Goal: Transaction & Acquisition: Purchase product/service

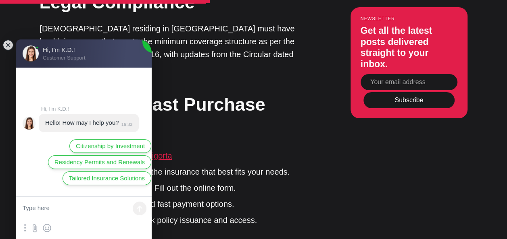
click at [169, 152] on link "Ikamet Sigorta" at bounding box center [146, 156] width 52 height 9
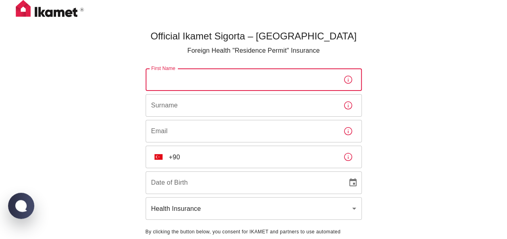
click at [204, 81] on input "First Name" at bounding box center [241, 80] width 191 height 23
type input "[PERSON_NAME]"
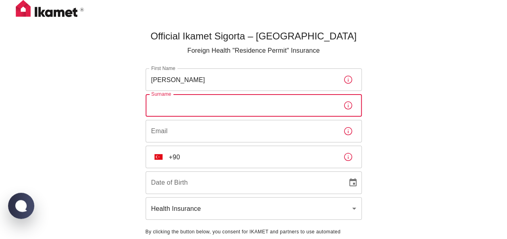
click at [208, 110] on input "Surname" at bounding box center [241, 105] width 191 height 23
type input "Vener"
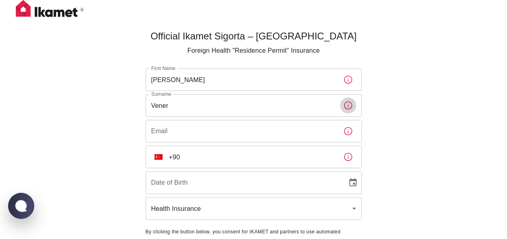
click at [212, 130] on input "Email" at bounding box center [241, 131] width 191 height 23
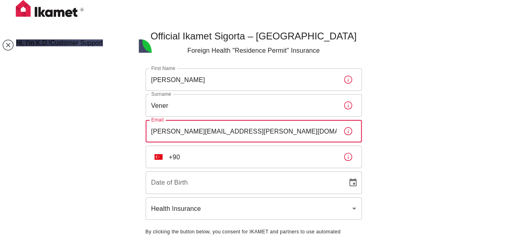
type input "[PERSON_NAME][EMAIL_ADDRESS][PERSON_NAME][DOMAIN_NAME]"
click at [220, 162] on input "+90" at bounding box center [253, 157] width 168 height 23
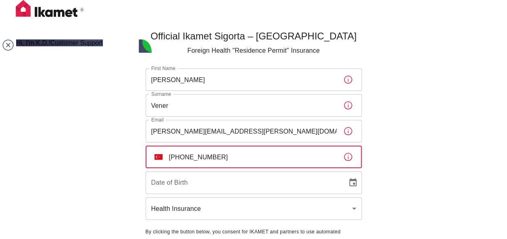
type input "[PHONE_NUMBER]"
click at [218, 180] on input "DD/MM/YYYY" at bounding box center [244, 183] width 196 height 23
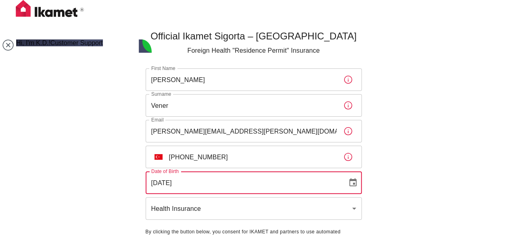
scroll to position [55, 0]
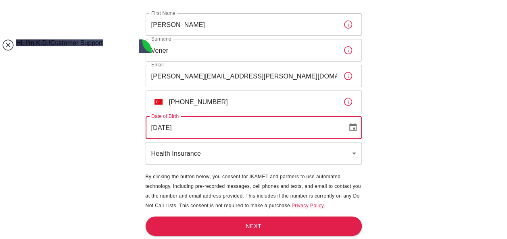
type input "[DATE]"
click at [10, 46] on jdiv at bounding box center [7, 44] width 11 height 11
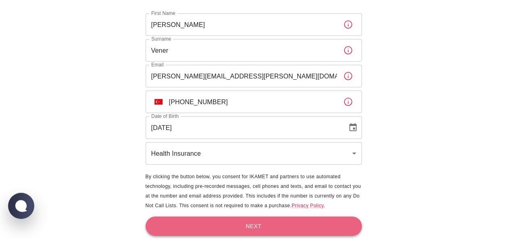
click at [259, 228] on button "Next" at bounding box center [254, 227] width 216 height 20
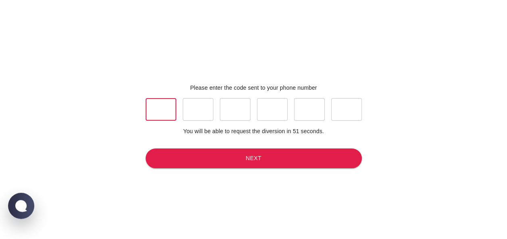
click at [171, 112] on input "text" at bounding box center [161, 109] width 31 height 23
type input "2"
type input "6"
type input "9"
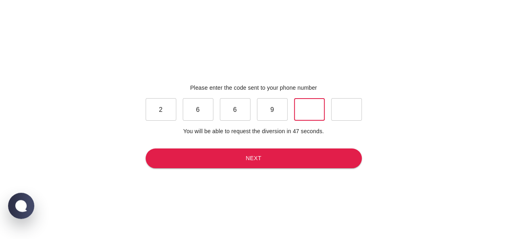
type input "0"
type input "9"
click at [227, 162] on button "Next" at bounding box center [254, 159] width 216 height 20
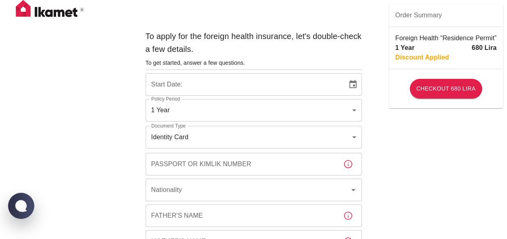
type input "b7343ef8-d55e-4554-96a8-76e30347e985"
type input "[DATE]"
click at [196, 168] on input "Passport or Kimlik Number" at bounding box center [241, 164] width 191 height 23
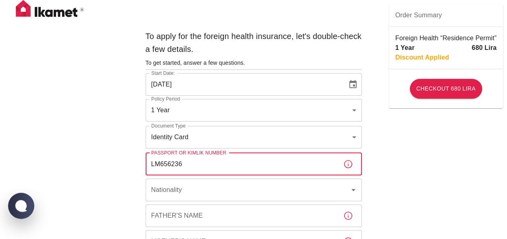
type input "LM656236"
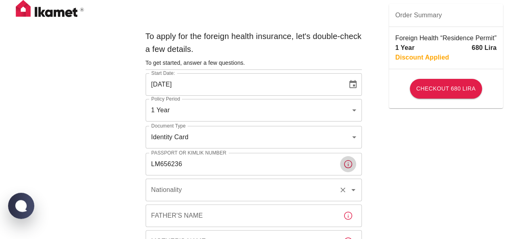
click at [203, 193] on input "Nationality" at bounding box center [242, 190] width 186 height 15
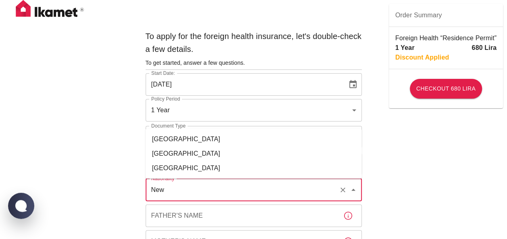
click at [196, 157] on li "[GEOGRAPHIC_DATA]" at bounding box center [254, 154] width 216 height 15
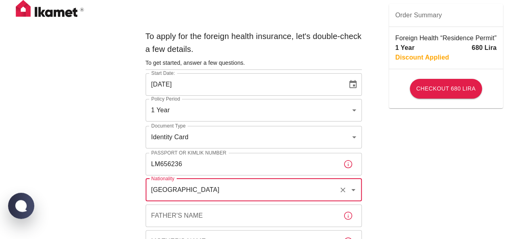
type input "[GEOGRAPHIC_DATA]"
click at [207, 223] on input "Father's Name" at bounding box center [241, 216] width 191 height 23
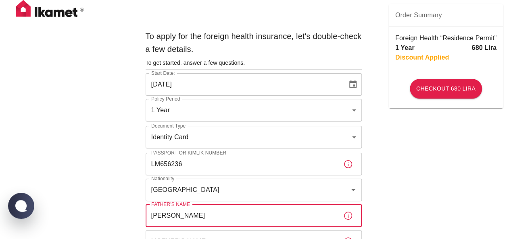
type input "[PERSON_NAME]"
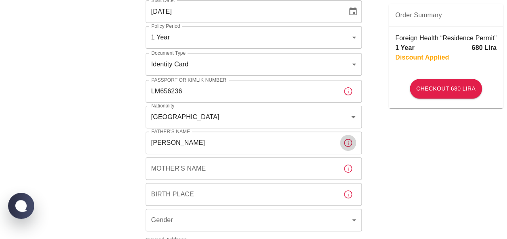
scroll to position [74, 0]
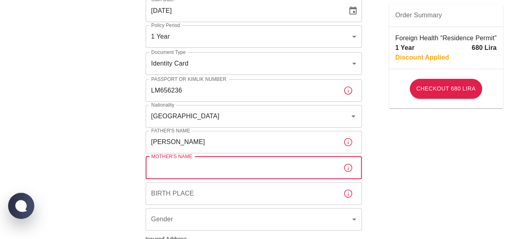
click at [191, 173] on input "Mother's Name" at bounding box center [241, 168] width 191 height 23
type input "[PERSON_NAME]"
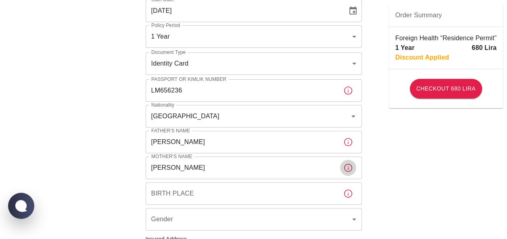
click at [196, 189] on input "Birth Place" at bounding box center [241, 194] width 191 height 23
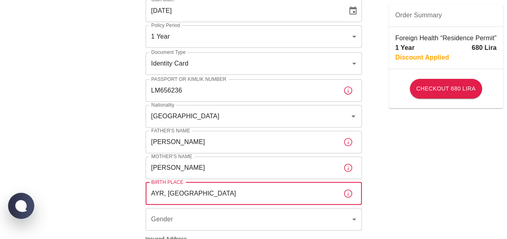
type input "AYR, [GEOGRAPHIC_DATA]"
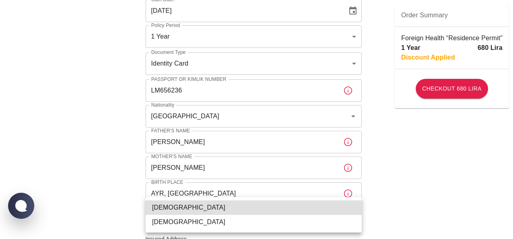
click at [192, 221] on body "To apply for the foreign health insurance, let's double-check a few details. To…" at bounding box center [256, 238] width 513 height 625
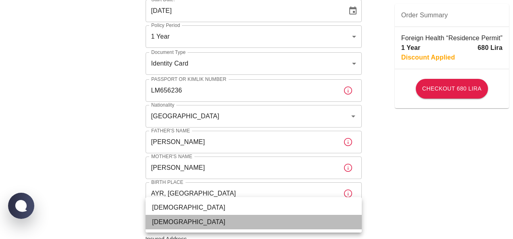
click at [192, 221] on li "[DEMOGRAPHIC_DATA]" at bounding box center [254, 222] width 216 height 15
type input "[DEMOGRAPHIC_DATA]"
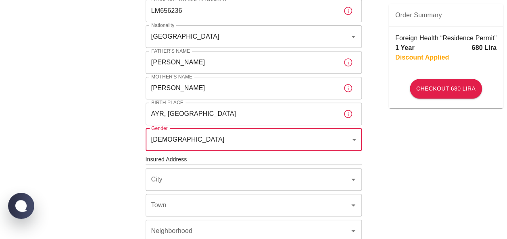
scroll to position [156, 0]
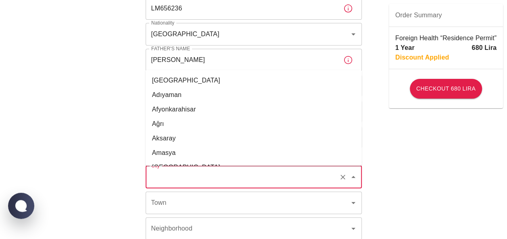
click at [207, 179] on input "City" at bounding box center [242, 177] width 186 height 15
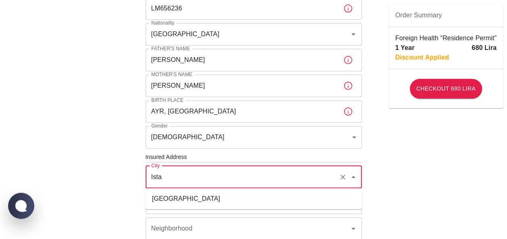
click at [212, 207] on ul "[GEOGRAPHIC_DATA]" at bounding box center [254, 199] width 216 height 21
click at [204, 198] on li "[GEOGRAPHIC_DATA]" at bounding box center [254, 199] width 216 height 15
type input "[GEOGRAPHIC_DATA]"
click at [202, 202] on input "Town" at bounding box center [242, 202] width 186 height 15
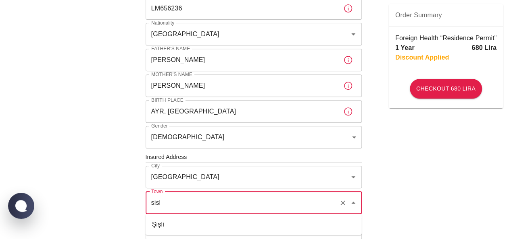
click at [206, 224] on li "Şişli" at bounding box center [254, 225] width 216 height 15
type input "Şişli"
click at [204, 226] on input "Neighborhood" at bounding box center [242, 228] width 186 height 15
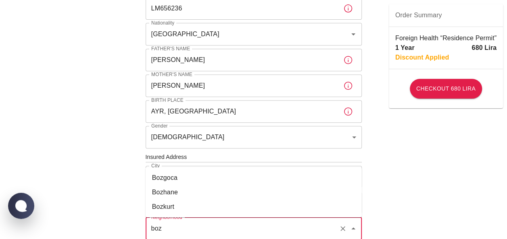
click at [181, 206] on li "Bozkurt" at bounding box center [254, 207] width 216 height 15
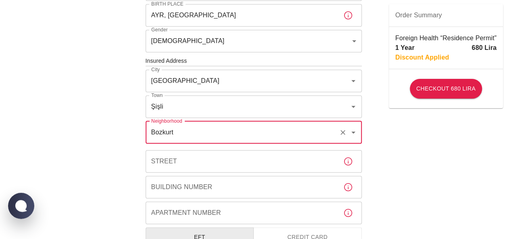
scroll to position [253, 0]
type input "Bozkurt"
click at [172, 162] on input "Street" at bounding box center [241, 161] width 191 height 23
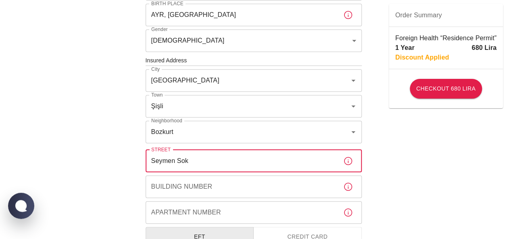
click at [197, 164] on input "Seymen Sok" at bounding box center [241, 161] width 191 height 23
type input "Seymen Sok"
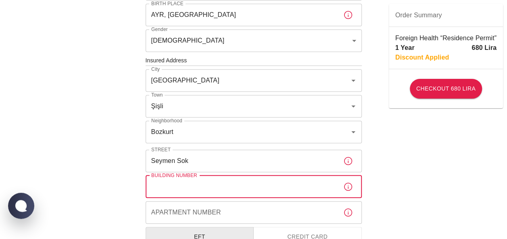
click at [199, 186] on input "Building Number" at bounding box center [241, 187] width 191 height 23
type input "2"
type input "35"
click at [202, 214] on input "Apartment Number" at bounding box center [241, 213] width 191 height 23
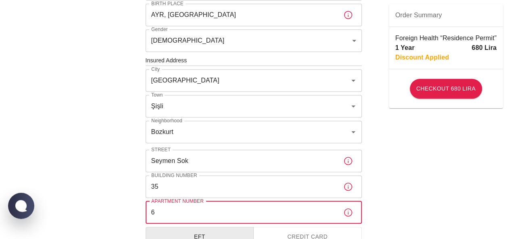
type input "6"
click at [97, 182] on div "To apply for the foreign health insurance, let's double-check a few details. To…" at bounding box center [253, 59] width 507 height 625
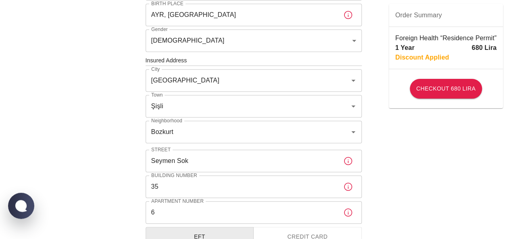
scroll to position [348, 0]
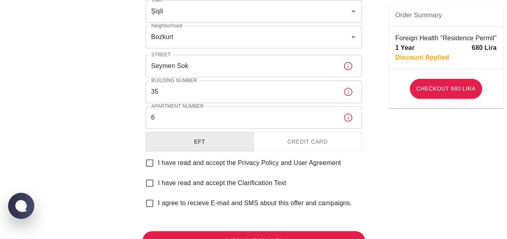
click at [224, 167] on span "I have read and accept the Privacy Policy and User Agreement" at bounding box center [249, 163] width 183 height 10
click at [158, 167] on input "I have read and accept the Privacy Policy and User Agreement" at bounding box center [149, 163] width 17 height 17
checkbox input "true"
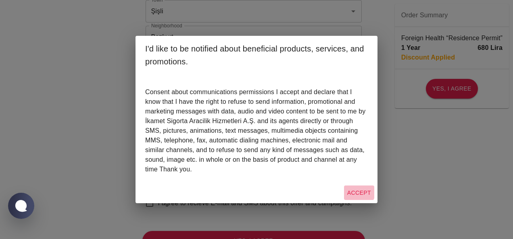
click at [354, 191] on button "Accept" at bounding box center [359, 193] width 30 height 15
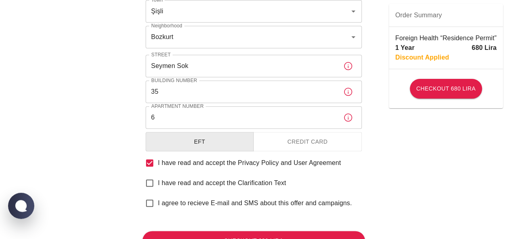
click at [209, 183] on span "I have read and accept the Clarification Text" at bounding box center [222, 184] width 128 height 10
click at [158, 183] on input "I have read and accept the Clarification Text" at bounding box center [149, 183] width 17 height 17
checkbox input "true"
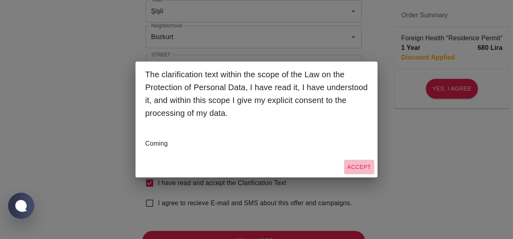
click at [366, 166] on button "Accept" at bounding box center [359, 167] width 30 height 15
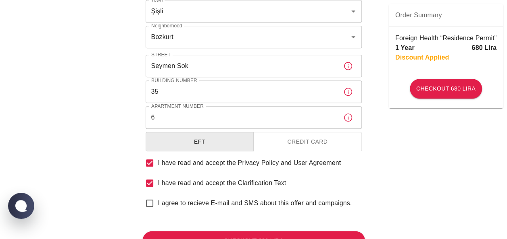
click at [217, 202] on span "I agree to recieve E-mail and SMS about this offer and campaigns." at bounding box center [255, 204] width 194 height 10
click at [158, 202] on input "I agree to recieve E-mail and SMS about this offer and campaigns." at bounding box center [149, 203] width 17 height 17
checkbox input "true"
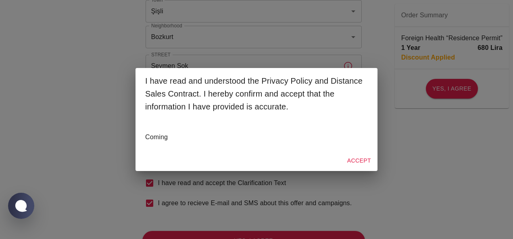
click at [357, 164] on button "Accept" at bounding box center [359, 161] width 30 height 15
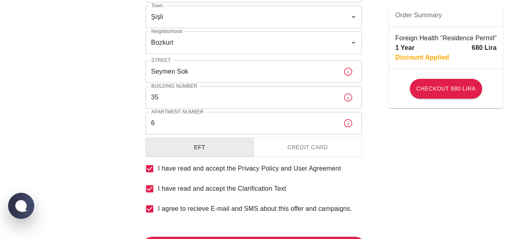
scroll to position [385, 0]
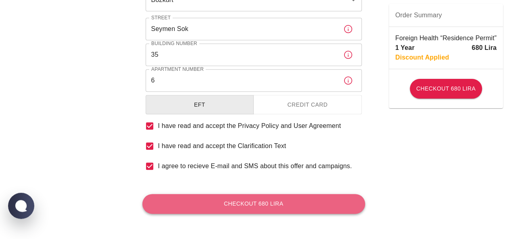
click at [306, 204] on button "Checkout 680 Lira" at bounding box center [253, 204] width 222 height 20
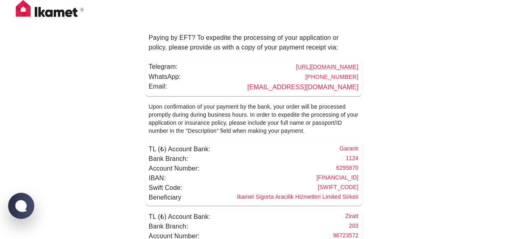
scroll to position [41, 0]
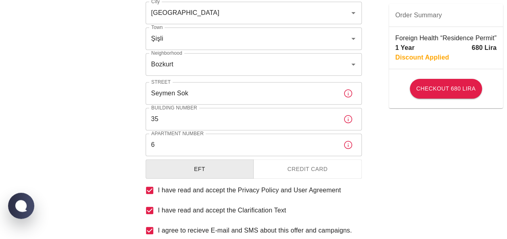
scroll to position [321, 0]
click at [304, 177] on button "Credit Card" at bounding box center [307, 169] width 108 height 20
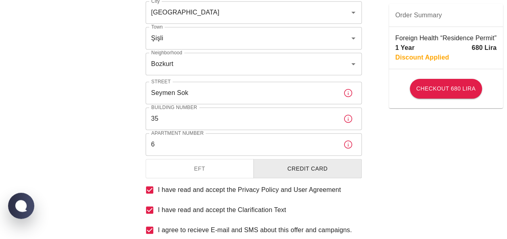
scroll to position [385, 0]
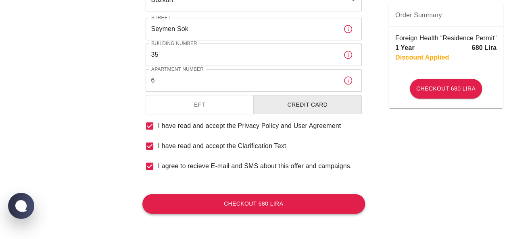
click at [287, 202] on button "Checkout 680 Lira" at bounding box center [253, 204] width 222 height 20
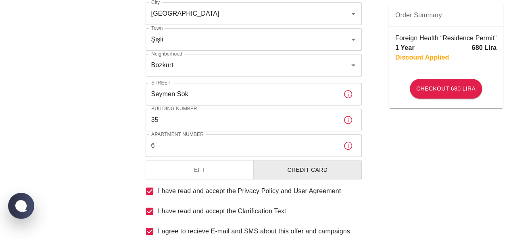
scroll to position [312, 0]
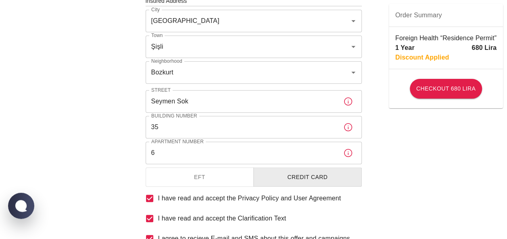
click at [311, 180] on button "Credit Card" at bounding box center [307, 178] width 108 height 20
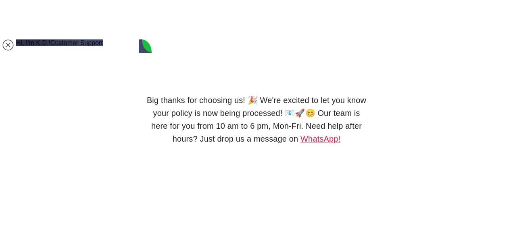
click at [256, 94] on lord-icon at bounding box center [256, 94] width 0 height 0
click at [183, 27] on div "Big thanks for choosing us! 🎉 We're excited to let you know your policy is now …" at bounding box center [256, 119] width 222 height 239
click at [4, 47] on jdiv at bounding box center [7, 44] width 11 height 11
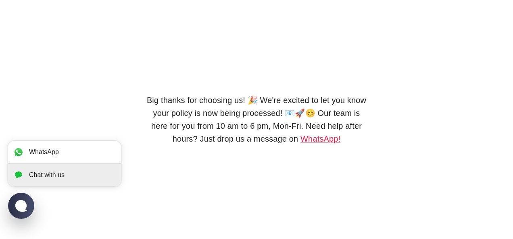
click at [62, 179] on jdiv "Chat with us" at bounding box center [64, 175] width 113 height 23
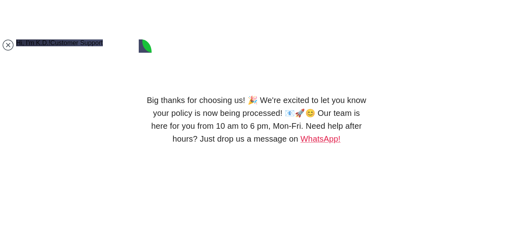
type textarea "what is this insruance company called and i need my policy numb er"
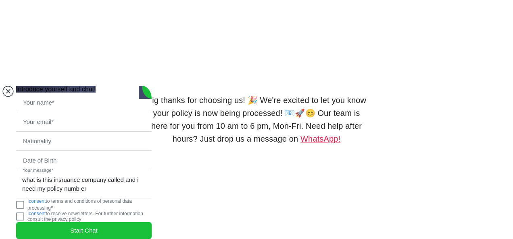
click at [7, 86] on jdiv at bounding box center [7, 91] width 11 height 11
